Goal: Task Accomplishment & Management: Use online tool/utility

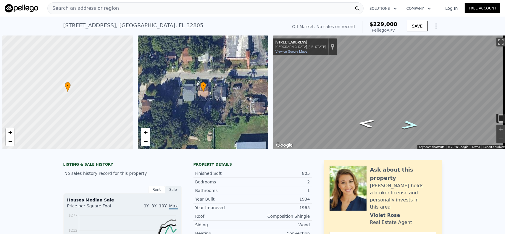
scroll to position [0, 2]
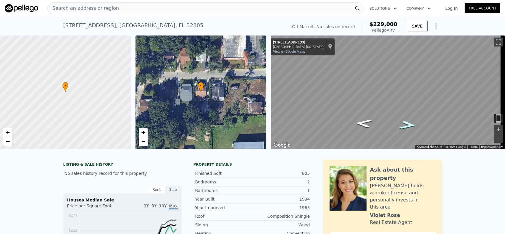
click at [83, 10] on span "Search an address or region" at bounding box center [83, 8] width 71 height 7
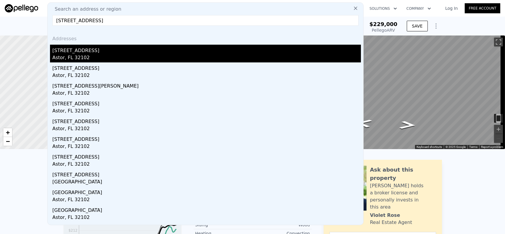
type input "[STREET_ADDRESS]"
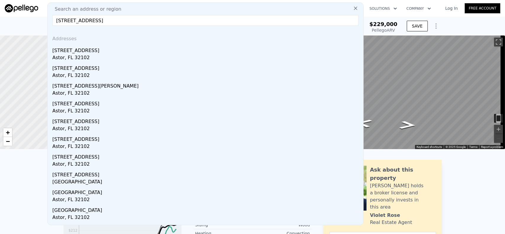
click at [86, 51] on div "[STREET_ADDRESS]" at bounding box center [206, 49] width 309 height 9
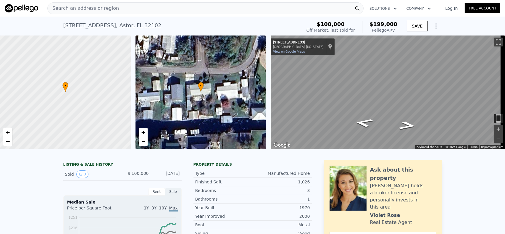
click at [66, 8] on span "Search an address or region" at bounding box center [83, 8] width 71 height 7
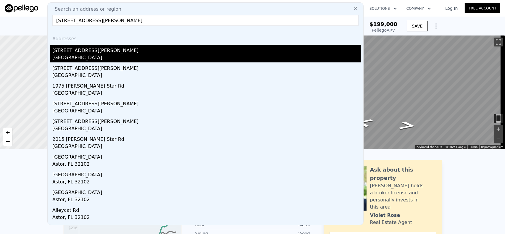
type input "[STREET_ADDRESS][PERSON_NAME]"
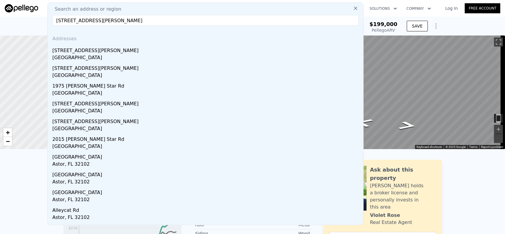
click at [99, 52] on div "[STREET_ADDRESS][PERSON_NAME]" at bounding box center [206, 49] width 309 height 9
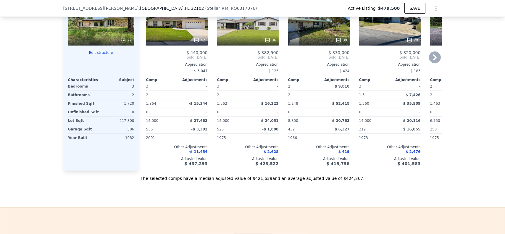
scroll to position [641, 0]
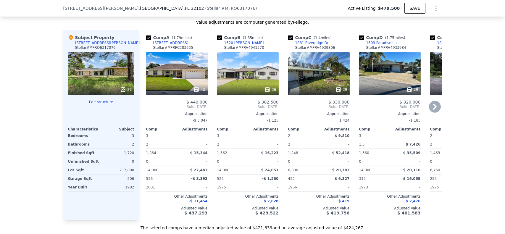
click at [177, 81] on div "42" at bounding box center [177, 73] width 62 height 43
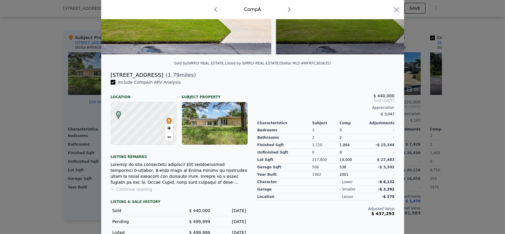
scroll to position [99, 0]
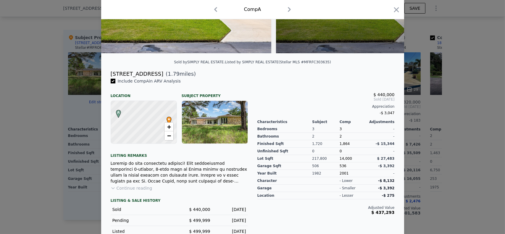
click at [114, 191] on button "Continue reading" at bounding box center [132, 188] width 42 height 6
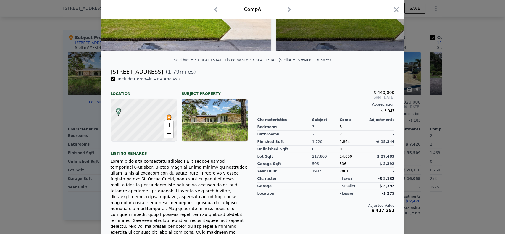
scroll to position [2, 0]
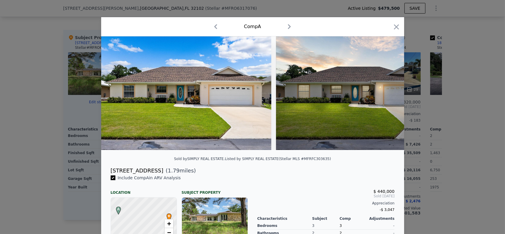
drag, startPoint x: 287, startPoint y: 25, endPoint x: 362, endPoint y: 28, distance: 75.5
click at [288, 25] on icon "button" at bounding box center [289, 26] width 3 height 5
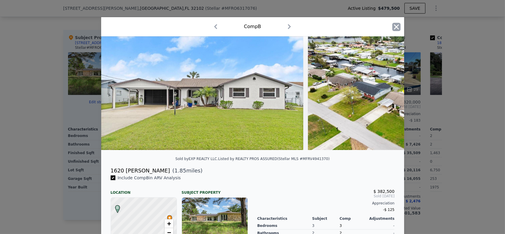
click at [395, 25] on icon "button" at bounding box center [396, 27] width 8 height 8
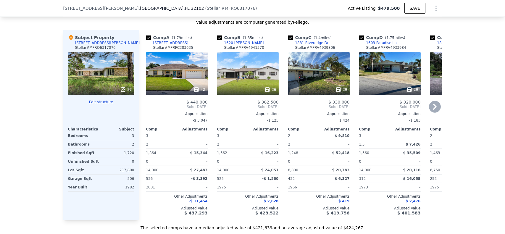
click at [239, 80] on div "36" at bounding box center [248, 73] width 62 height 43
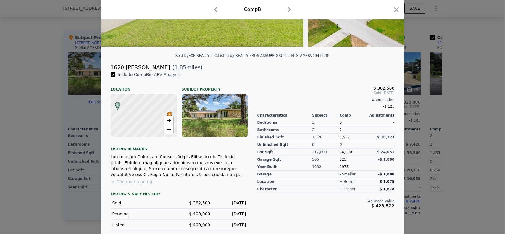
scroll to position [110, 0]
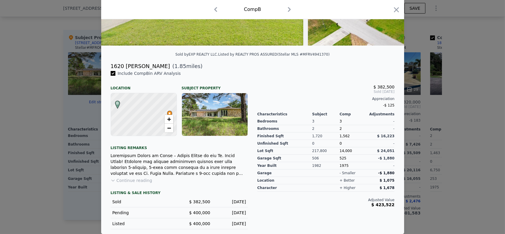
click at [113, 181] on icon at bounding box center [113, 180] width 5 height 5
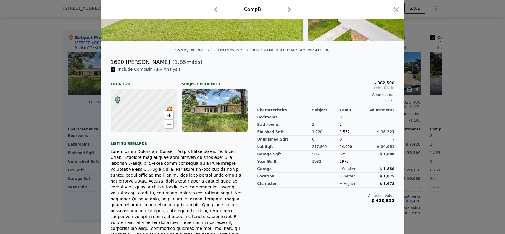
scroll to position [160, 0]
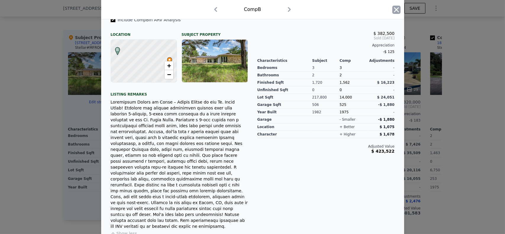
click at [394, 9] on icon "button" at bounding box center [396, 9] width 5 height 5
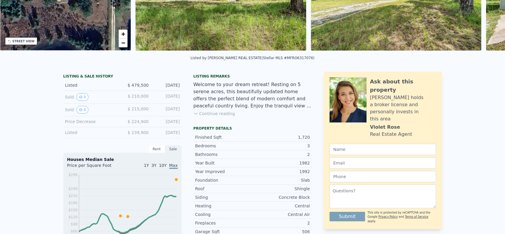
scroll to position [2, 0]
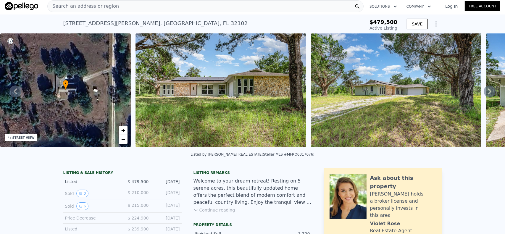
click at [64, 8] on span "Search an address or region" at bounding box center [83, 6] width 71 height 7
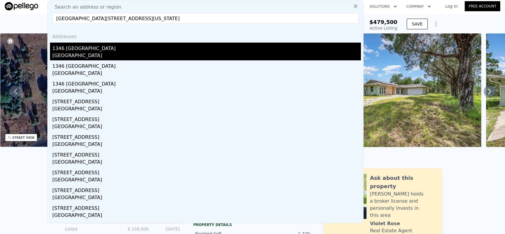
type input "[GEOGRAPHIC_DATA][STREET_ADDRESS][US_STATE]"
click at [83, 52] on div "1346 [GEOGRAPHIC_DATA]" at bounding box center [206, 47] width 309 height 9
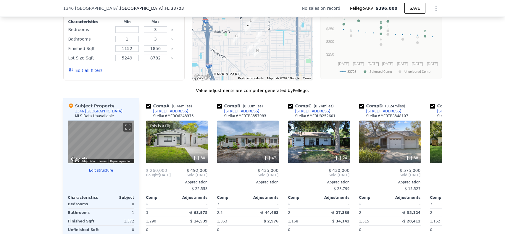
scroll to position [543, 0]
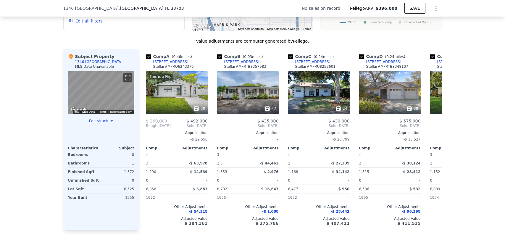
click at [106, 123] on button "Edit structure" at bounding box center [101, 121] width 66 height 5
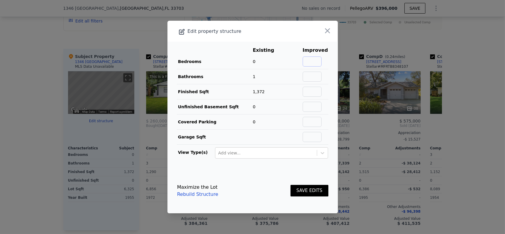
click at [308, 60] on input "text" at bounding box center [312, 62] width 19 height 10
type input "3"
click at [302, 188] on button "SAVE EDITS" at bounding box center [310, 191] width 38 height 12
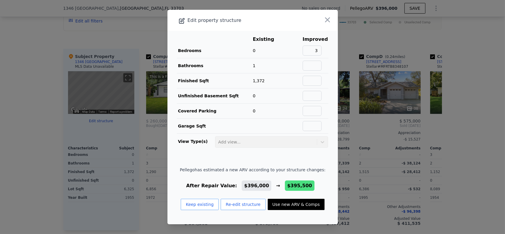
click at [283, 203] on button "Use new ARV & Comps" at bounding box center [296, 204] width 57 height 11
type input "1068"
type input "$ 395,500"
type input "$ 29,529"
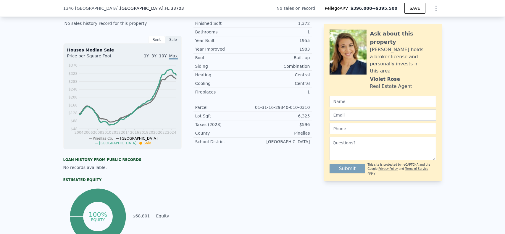
scroll to position [247, 0]
